Goal: Information Seeking & Learning: Learn about a topic

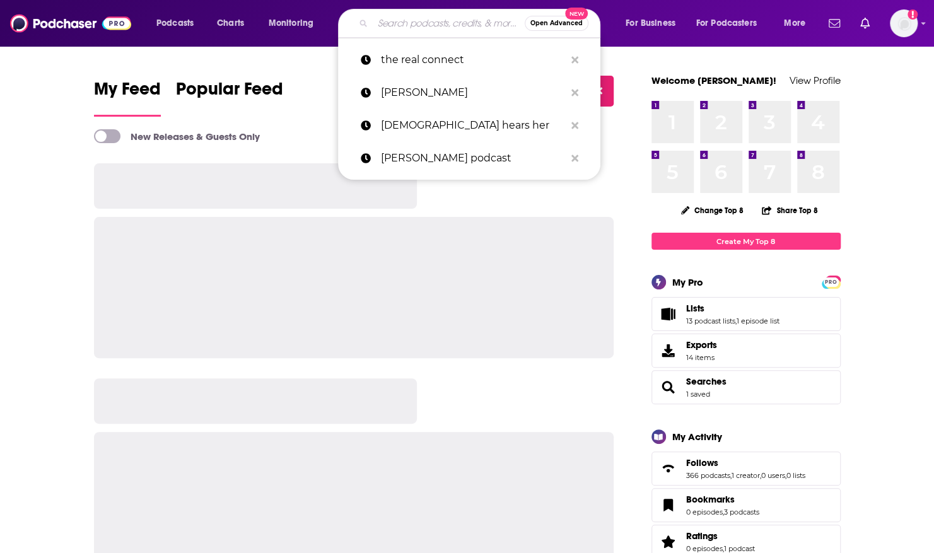
click at [374, 23] on input "Search podcasts, credits, & more..." at bounding box center [449, 23] width 152 height 20
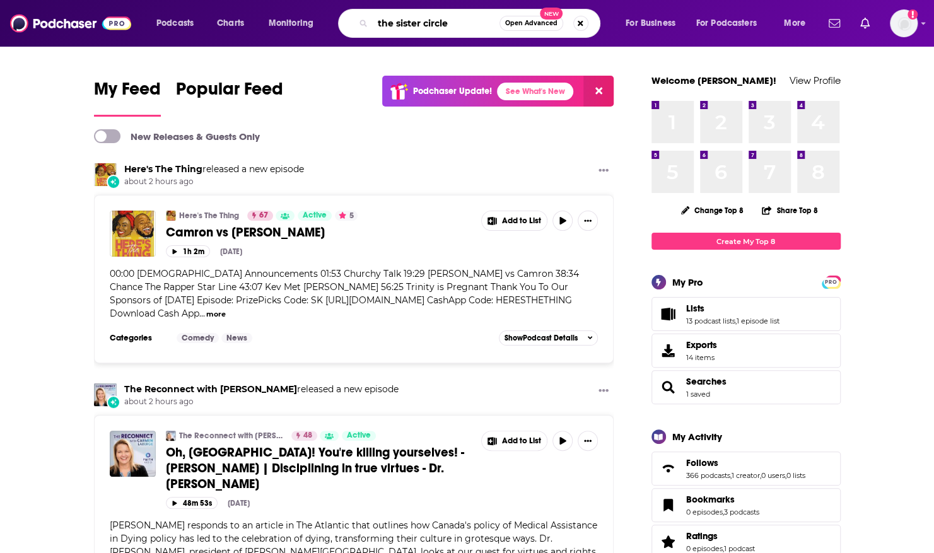
type input "the sister circle"
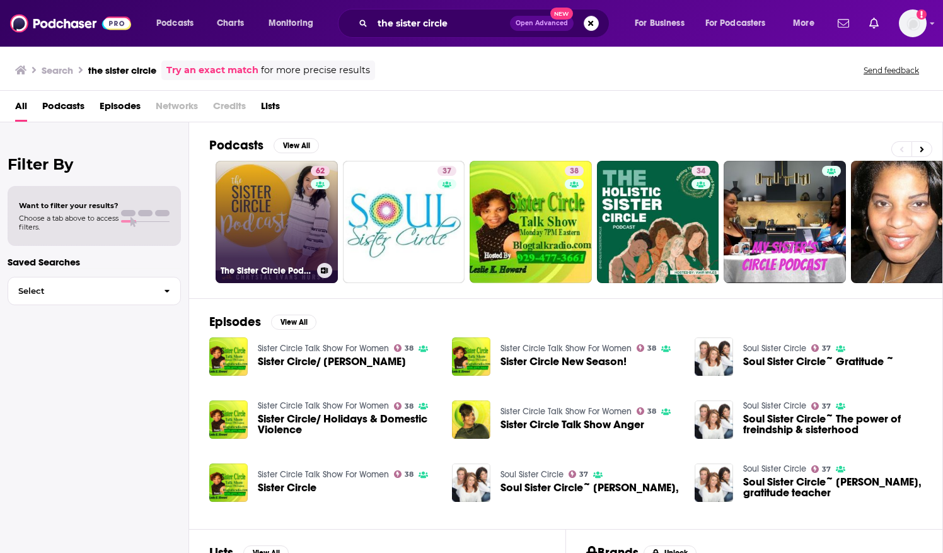
click at [281, 189] on link "62 The Sister Circle Podcast" at bounding box center [277, 222] width 122 height 122
